Goal: Task Accomplishment & Management: Manage account settings

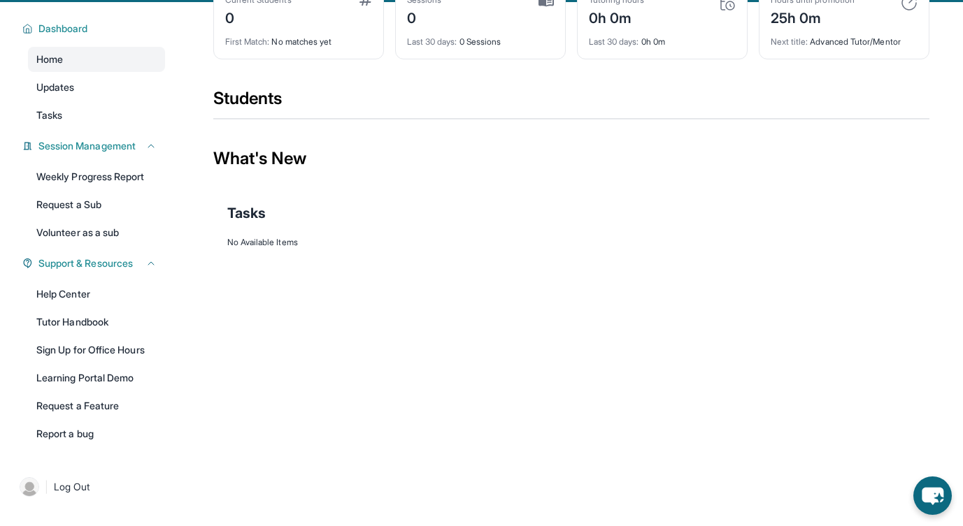
scroll to position [101, 0]
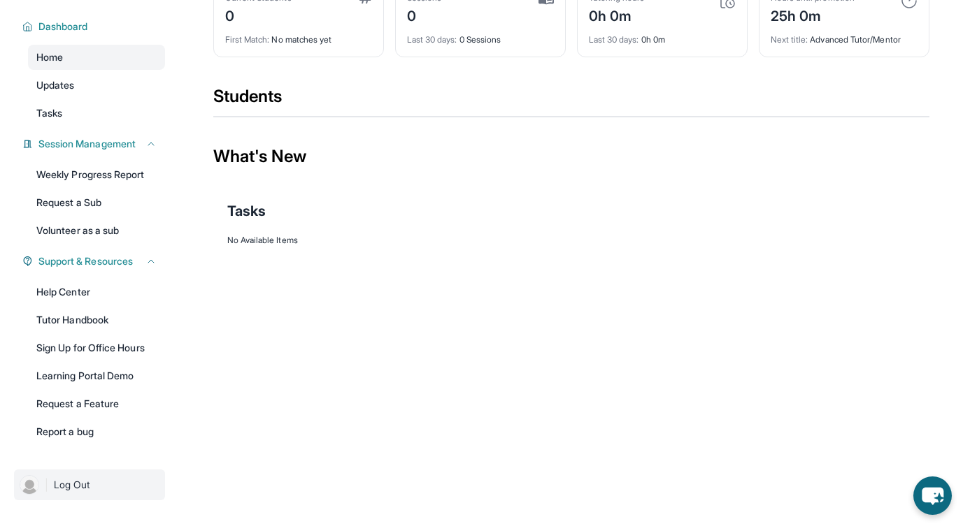
click at [74, 484] on span "Log Out" at bounding box center [72, 485] width 36 height 14
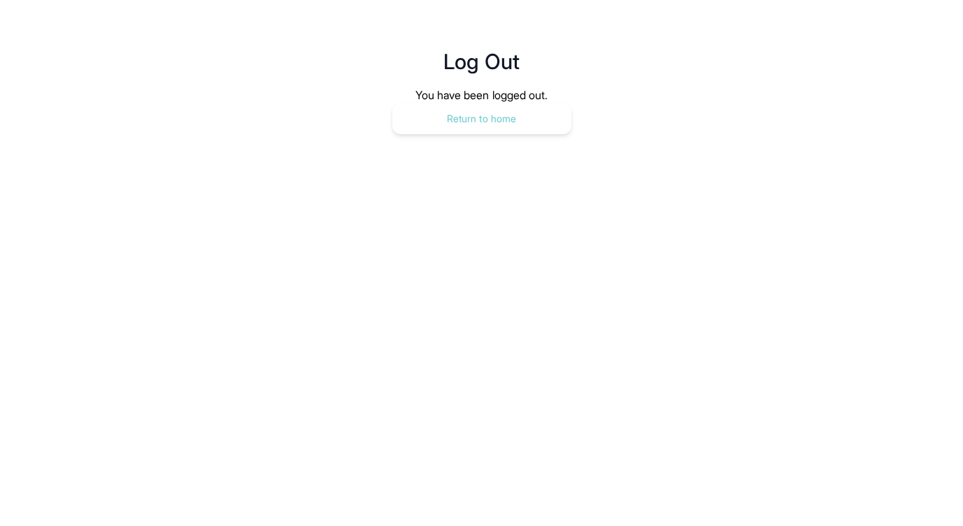
click at [473, 123] on button "Return to home" at bounding box center [481, 118] width 179 height 31
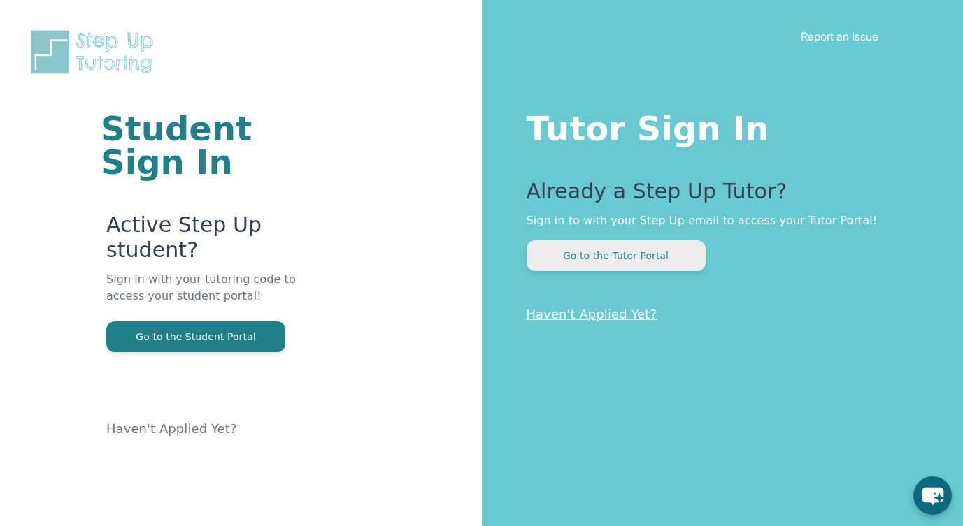
click at [601, 256] on button "Go to the Tutor Portal" at bounding box center [615, 256] width 179 height 31
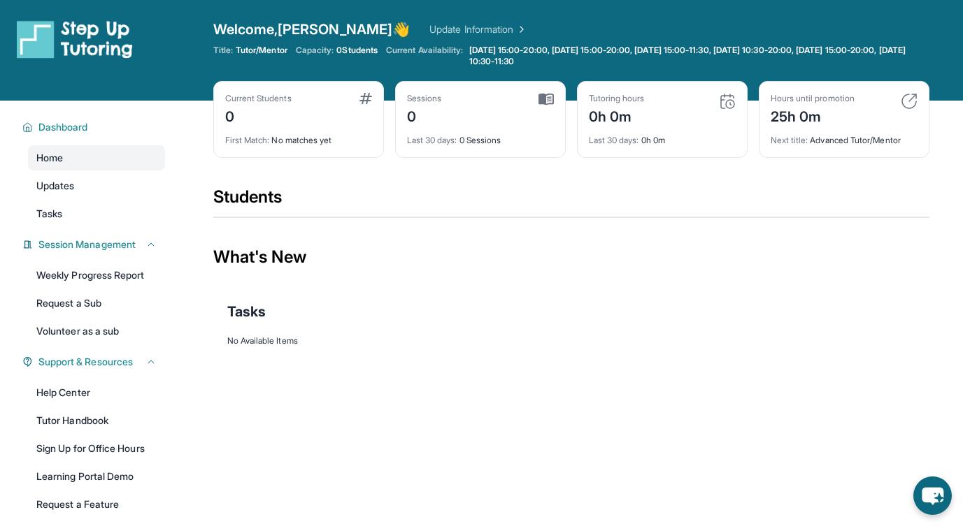
click at [438, 24] on link "Update Information" at bounding box center [478, 29] width 98 height 14
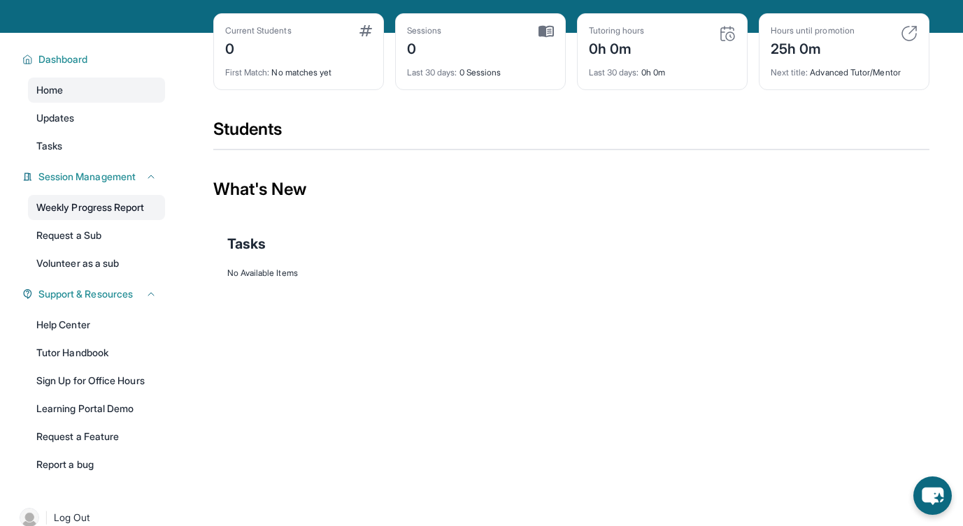
scroll to position [101, 0]
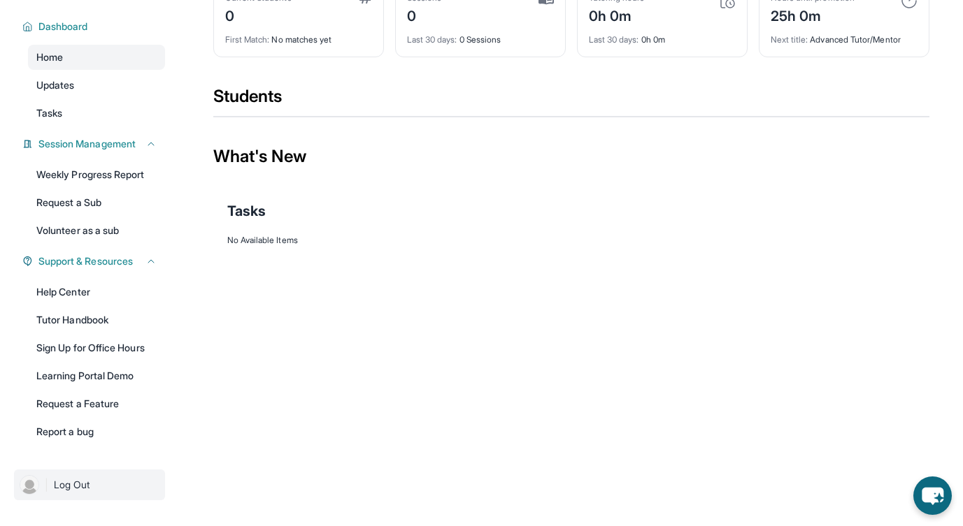
click at [31, 482] on img at bounding box center [30, 485] width 20 height 20
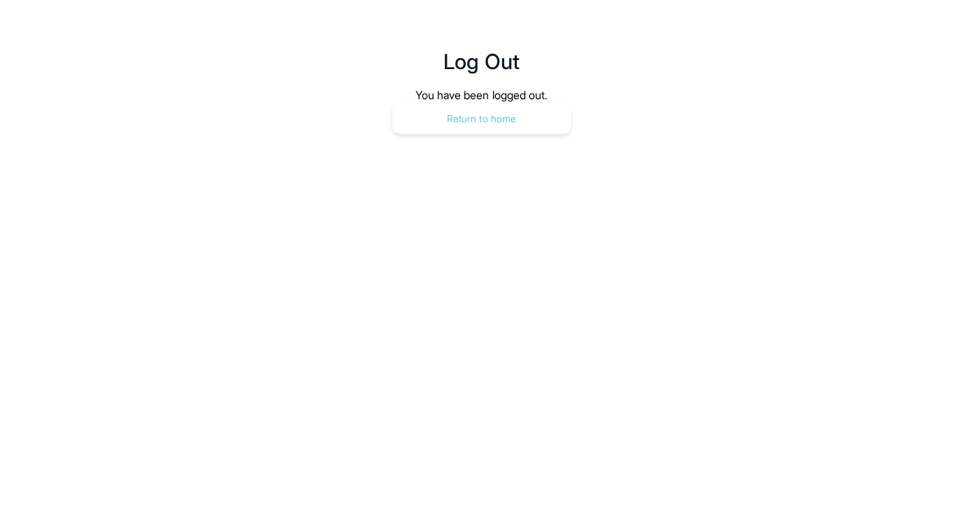
click at [440, 122] on button "Return to home" at bounding box center [481, 118] width 179 height 31
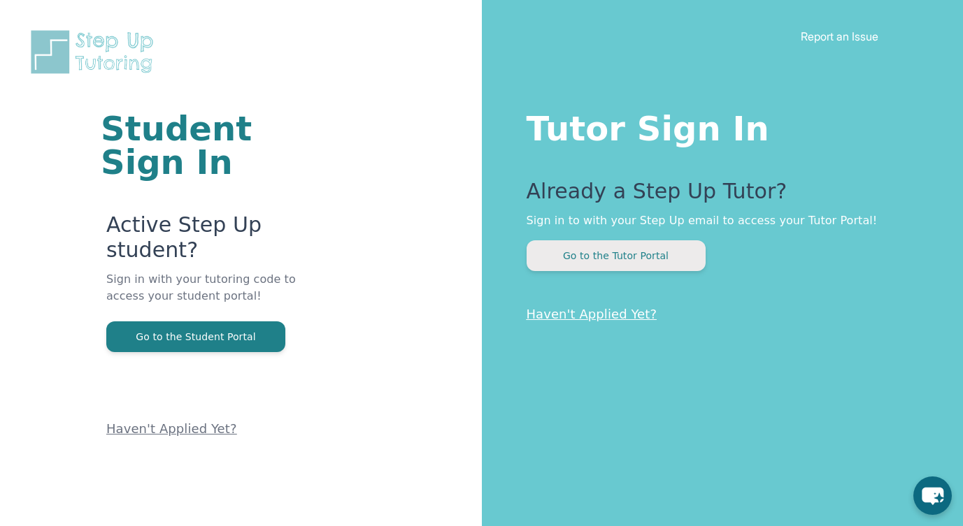
click at [562, 250] on button "Go to the Tutor Portal" at bounding box center [615, 256] width 179 height 31
